Goal: Use online tool/utility

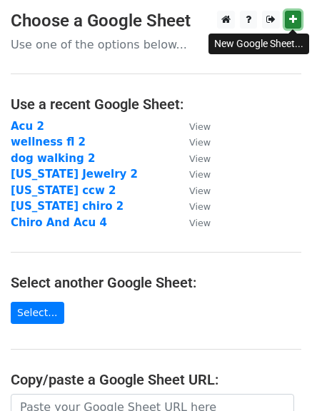
click at [292, 21] on icon at bounding box center [293, 19] width 8 height 10
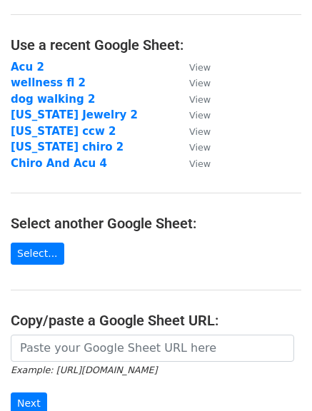
scroll to position [112, 0]
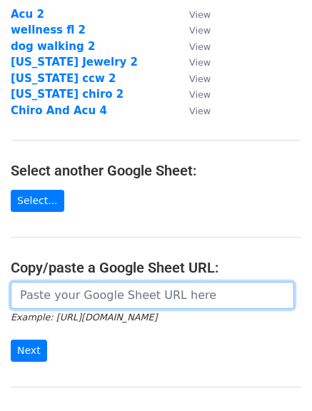
click at [143, 295] on input "url" at bounding box center [152, 295] width 283 height 27
paste input "[URL][DOMAIN_NAME]"
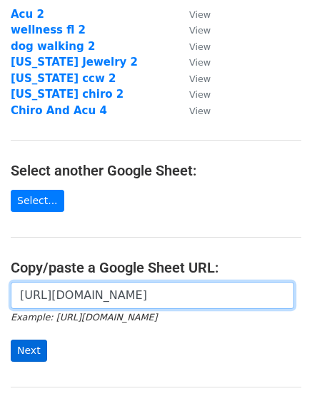
type input "[URL][DOMAIN_NAME]"
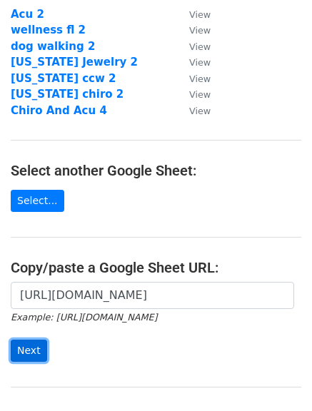
click at [26, 356] on input "Next" at bounding box center [29, 350] width 36 height 22
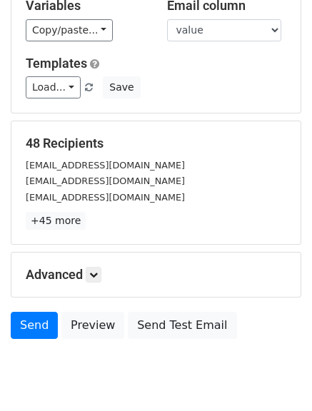
scroll to position [103, 0]
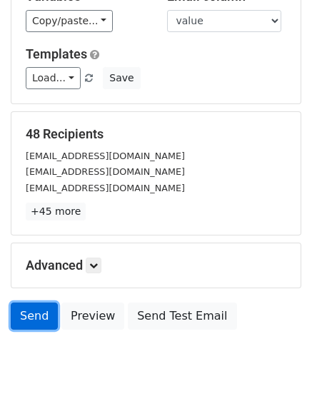
click at [30, 308] on link "Send" at bounding box center [34, 315] width 47 height 27
